Goal: Information Seeking & Learning: Learn about a topic

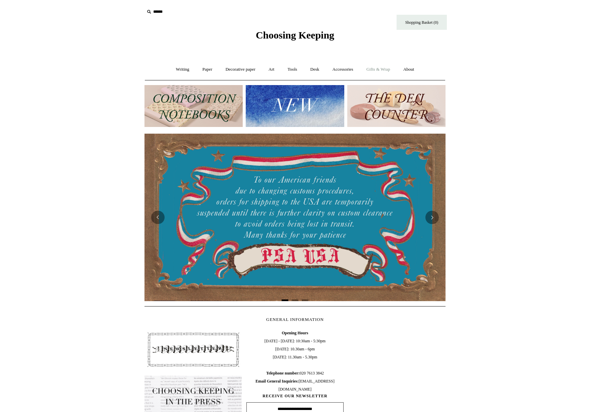
click at [378, 69] on link "Gifts & Wrap +" at bounding box center [378, 70] width 36 height 18
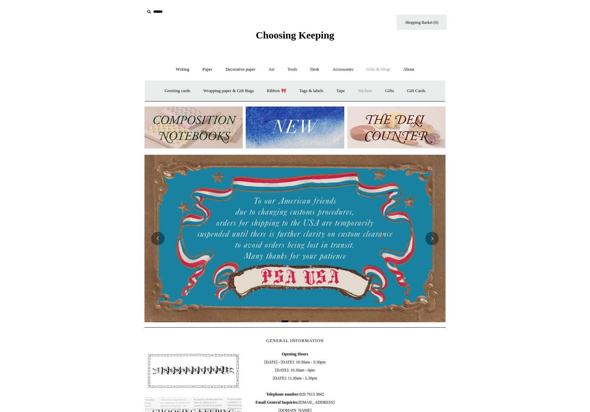
click at [366, 91] on link "Stickers" at bounding box center [365, 91] width 26 height 18
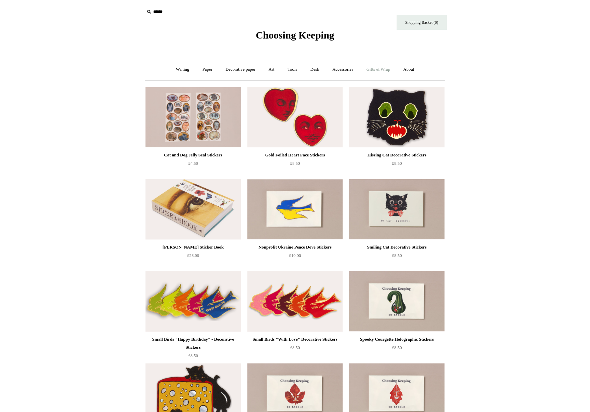
click at [386, 68] on link "Gifts & Wrap +" at bounding box center [378, 70] width 36 height 18
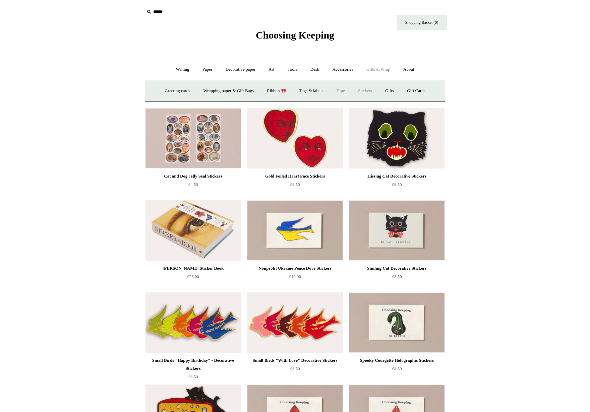
click at [341, 89] on link "Tape" at bounding box center [340, 91] width 20 height 18
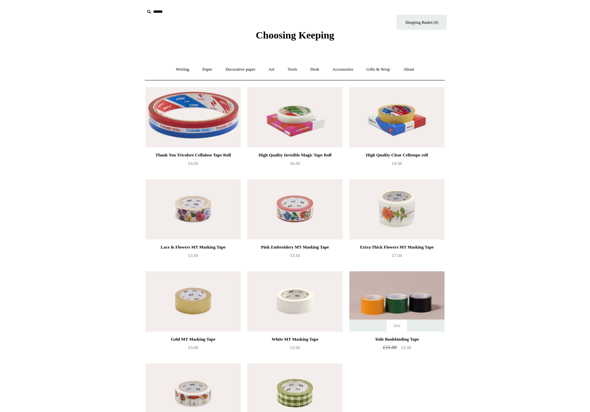
click at [160, 9] on input "text" at bounding box center [185, 12] width 82 height 12
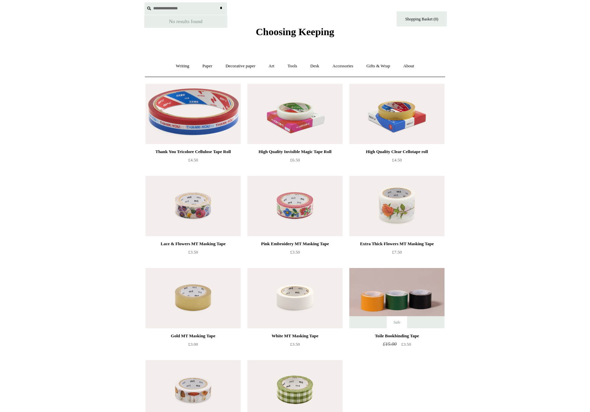
drag, startPoint x: 165, startPoint y: 8, endPoint x: 133, endPoint y: 6, distance: 32.2
click at [133, 6] on div "**********" at bounding box center [294, 17] width 335 height 41
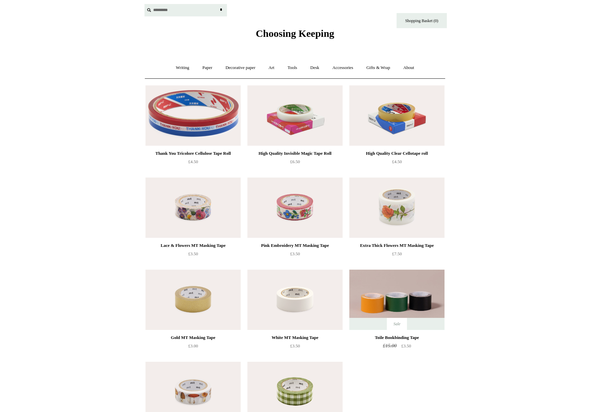
type input "*********"
click at [217, 4] on input "*" at bounding box center [220, 10] width 7 height 12
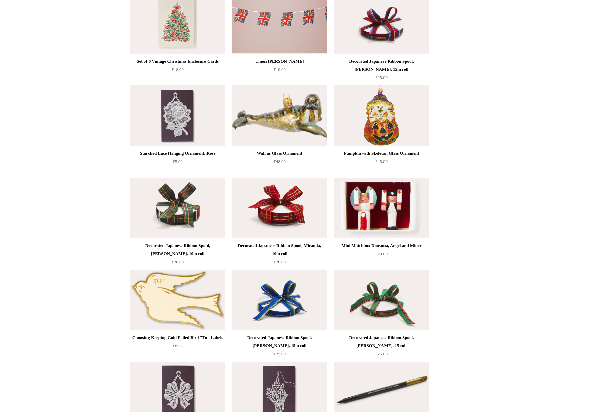
scroll to position [145, 0]
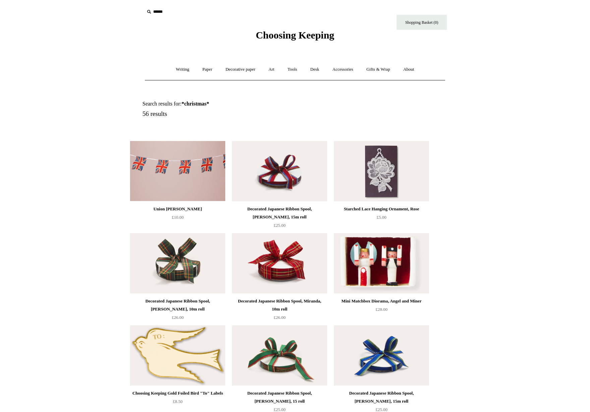
click at [261, 30] on span "Choosing Keeping" at bounding box center [295, 34] width 78 height 11
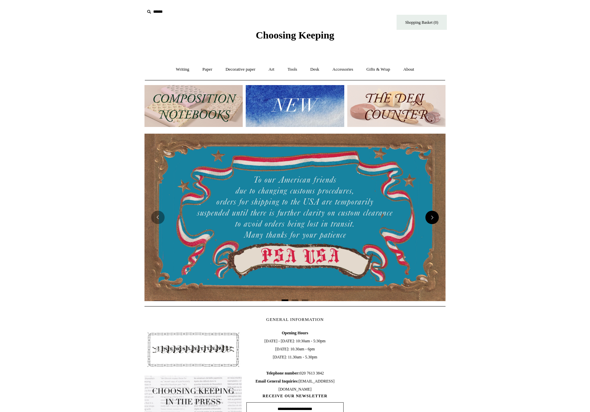
click at [433, 215] on button "Next" at bounding box center [431, 217] width 13 height 13
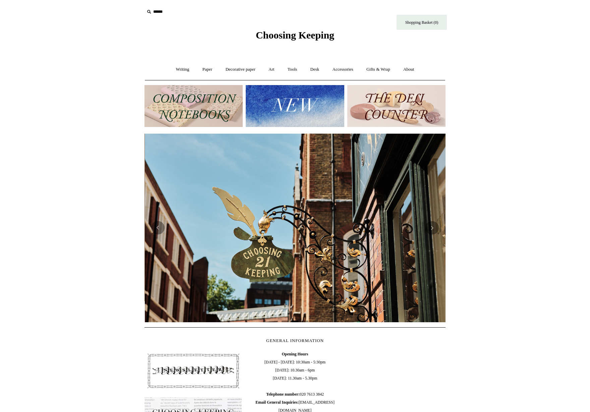
scroll to position [0, 301]
click at [430, 230] on button "Next" at bounding box center [431, 227] width 13 height 13
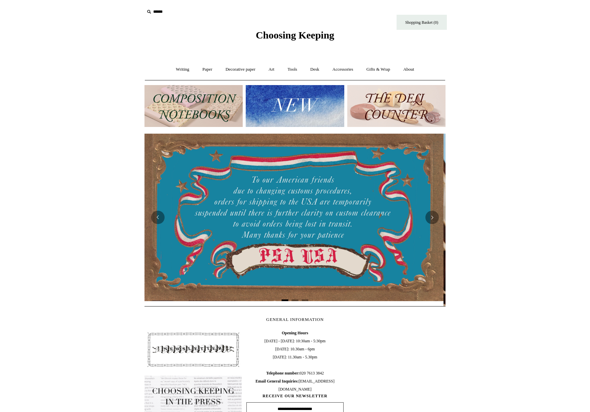
scroll to position [0, 0]
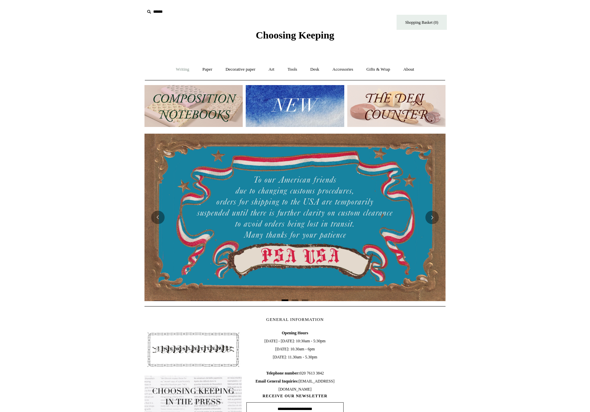
click at [181, 70] on link "Writing +" at bounding box center [182, 70] width 25 height 18
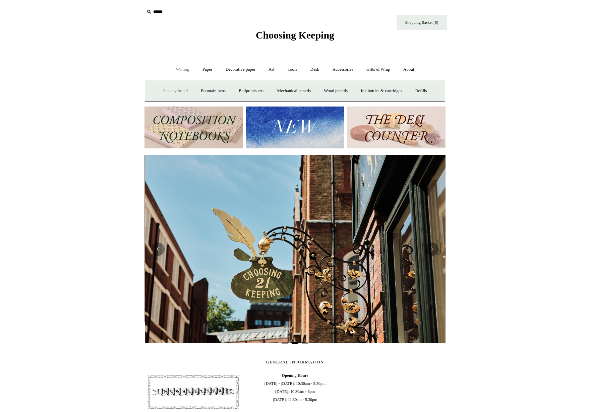
scroll to position [0, 301]
click at [74, 98] on html "Menu Choosing Keeping * Shipping Information Shopping Basket (0) * ⤺ - +" at bounding box center [295, 292] width 590 height 585
drag, startPoint x: 514, startPoint y: 275, endPoint x: 505, endPoint y: 277, distance: 9.9
click at [514, 275] on html "Menu Choosing Keeping * Shipping Information Shopping Basket (0) * ⤺ - +" at bounding box center [295, 292] width 590 height 585
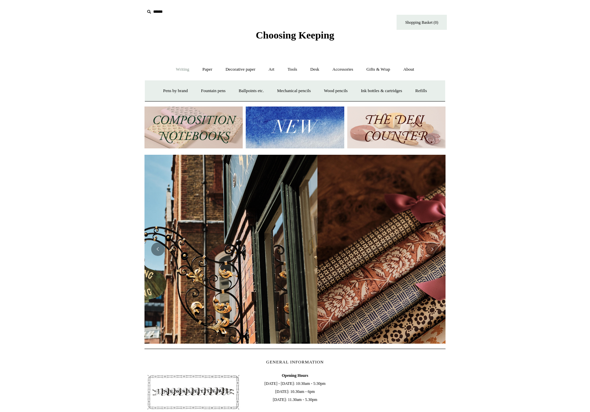
scroll to position [0, 188]
